Goal: Task Accomplishment & Management: Manage account settings

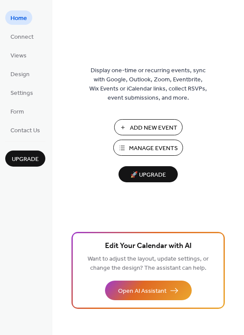
click at [159, 150] on span "Manage Events" at bounding box center [153, 148] width 49 height 9
click at [23, 72] on span "Design" at bounding box center [19, 74] width 19 height 9
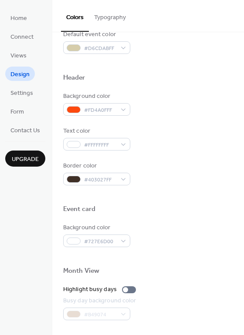
scroll to position [268, 0]
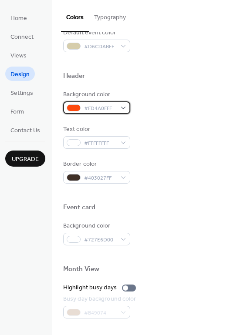
click at [118, 107] on div "#FD4A0FFF" at bounding box center [96, 107] width 67 height 13
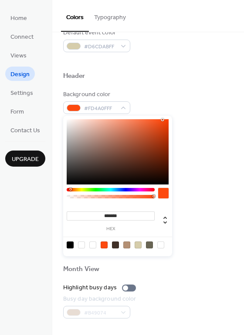
click at [157, 131] on div at bounding box center [118, 151] width 102 height 65
drag, startPoint x: 157, startPoint y: 130, endPoint x: 164, endPoint y: 141, distance: 12.3
click at [164, 141] on div at bounding box center [165, 141] width 2 height 2
type input "*******"
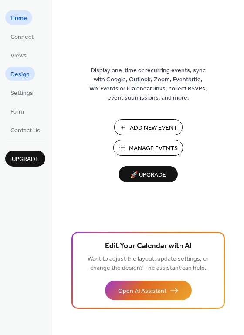
click at [18, 73] on span "Design" at bounding box center [19, 74] width 19 height 9
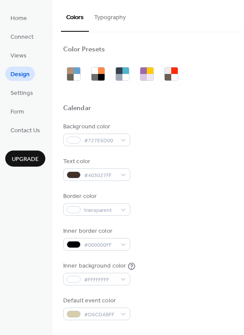
drag, startPoint x: 240, startPoint y: 79, endPoint x: 240, endPoint y: 102, distance: 23.1
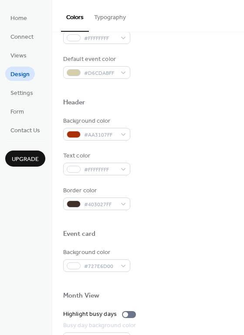
scroll to position [254, 0]
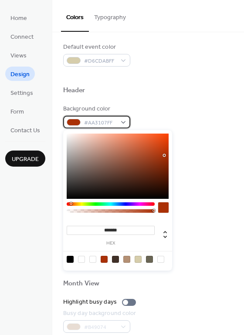
click at [124, 124] on div "#AA3107FF" at bounding box center [96, 122] width 67 height 13
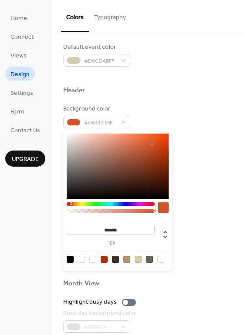
click at [152, 144] on div at bounding box center [118, 165] width 102 height 65
click at [153, 158] on div at bounding box center [118, 165] width 102 height 65
drag, startPoint x: 149, startPoint y: 143, endPoint x: 117, endPoint y: 150, distance: 32.1
click at [117, 150] on div at bounding box center [118, 165] width 102 height 65
click at [122, 148] on div at bounding box center [118, 165] width 102 height 65
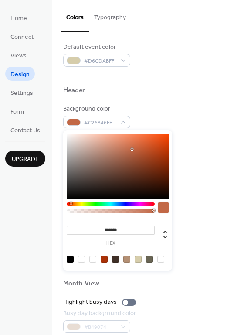
click at [132, 149] on div at bounding box center [118, 165] width 102 height 65
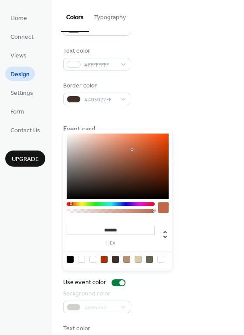
scroll to position [349, 0]
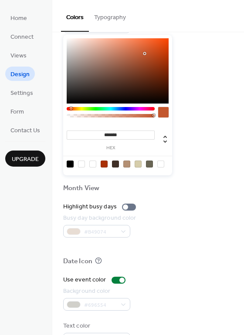
drag, startPoint x: 132, startPoint y: 55, endPoint x: 144, endPoint y: 53, distance: 12.2
click at [144, 53] on div at bounding box center [145, 54] width 2 height 2
click at [143, 50] on div at bounding box center [118, 70] width 102 height 65
drag, startPoint x: 143, startPoint y: 49, endPoint x: 134, endPoint y: 43, distance: 11.6
click at [134, 43] on div at bounding box center [134, 43] width 2 height 2
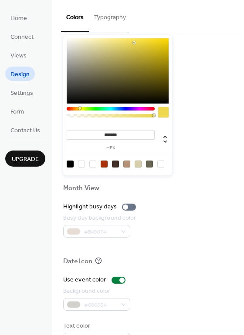
click at [79, 109] on div at bounding box center [111, 108] width 88 height 3
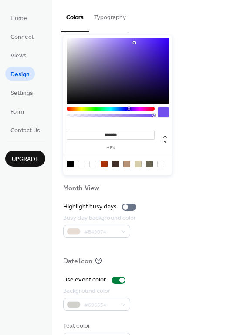
drag, startPoint x: 80, startPoint y: 109, endPoint x: 128, endPoint y: 101, distance: 49.0
click at [128, 101] on div "******* hex" at bounding box center [117, 105] width 109 height 140
click at [140, 48] on div at bounding box center [118, 70] width 102 height 65
click at [73, 110] on div at bounding box center [111, 108] width 88 height 3
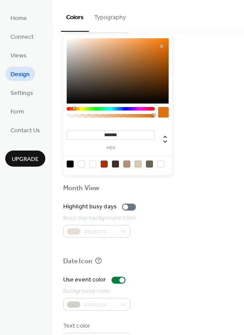
type input "*******"
drag, startPoint x: 139, startPoint y: 53, endPoint x: 160, endPoint y: 48, distance: 22.4
click at [160, 48] on div at bounding box center [161, 49] width 2 height 2
